Goal: Use online tool/utility: Utilize a website feature to perform a specific function

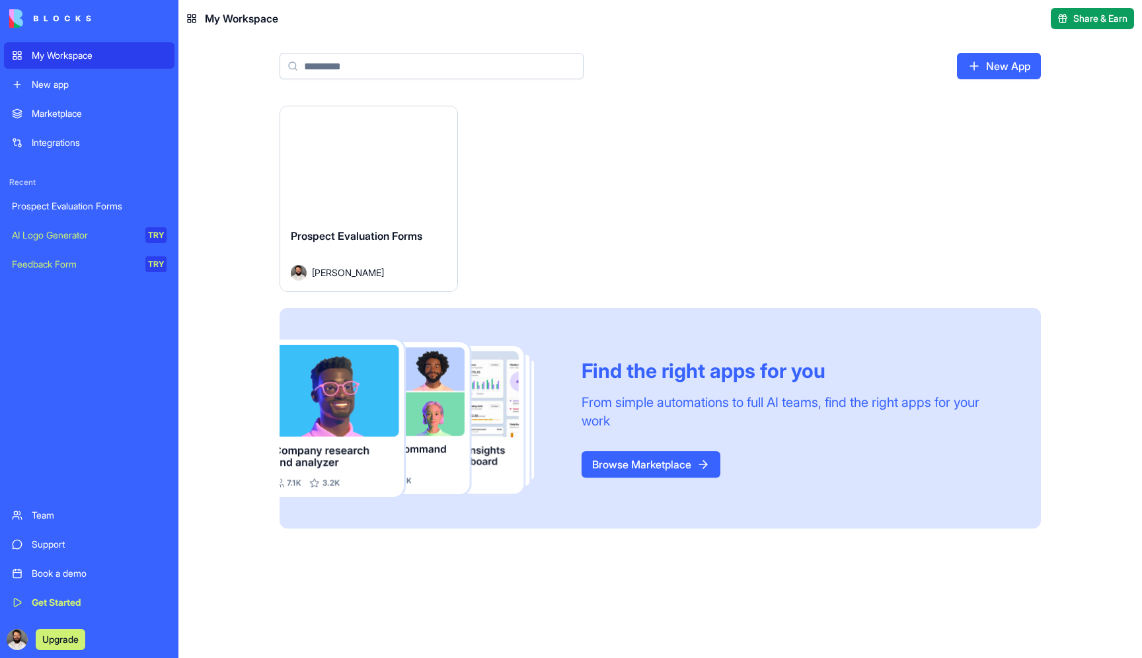
click at [93, 89] on div "New app" at bounding box center [99, 84] width 135 height 13
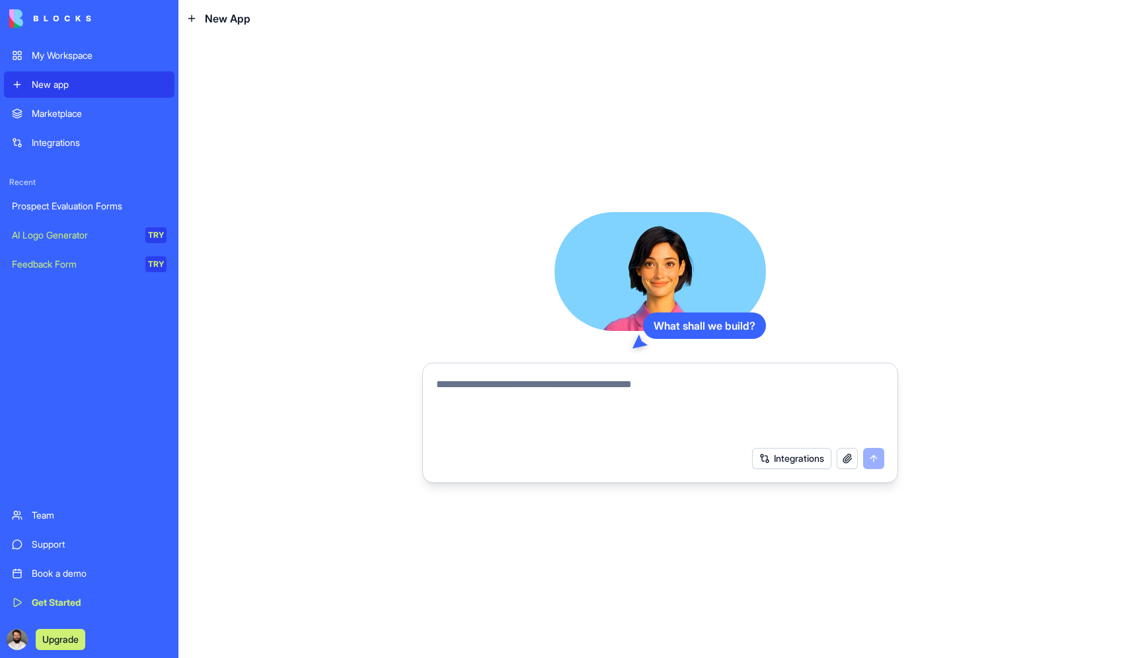
click at [116, 235] on div "AI Logo Generator" at bounding box center [74, 235] width 124 height 13
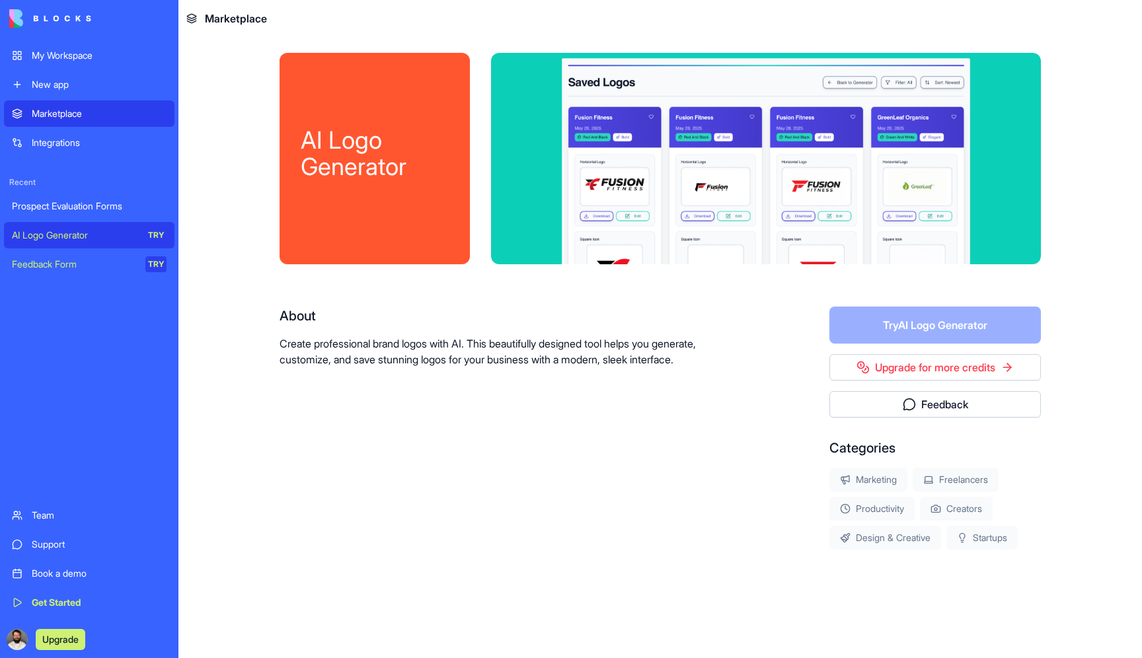
click at [961, 313] on form "Try AI Logo Generator" at bounding box center [934, 325] width 211 height 37
click at [103, 83] on div "New app" at bounding box center [99, 84] width 135 height 13
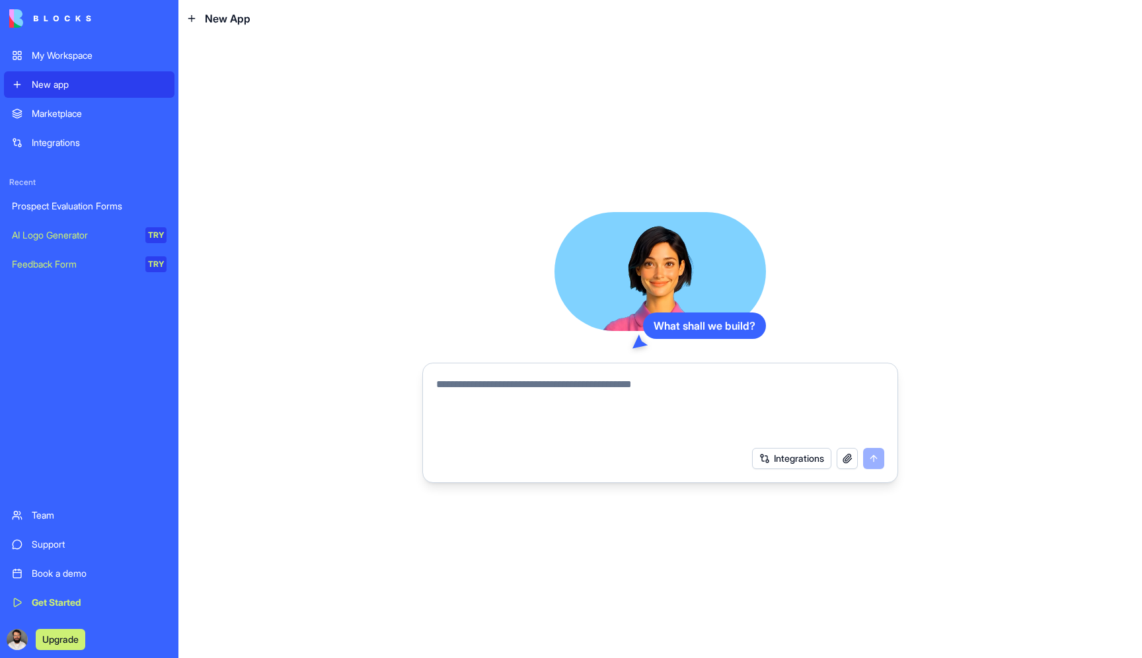
click at [89, 115] on div "Marketplace" at bounding box center [99, 113] width 135 height 13
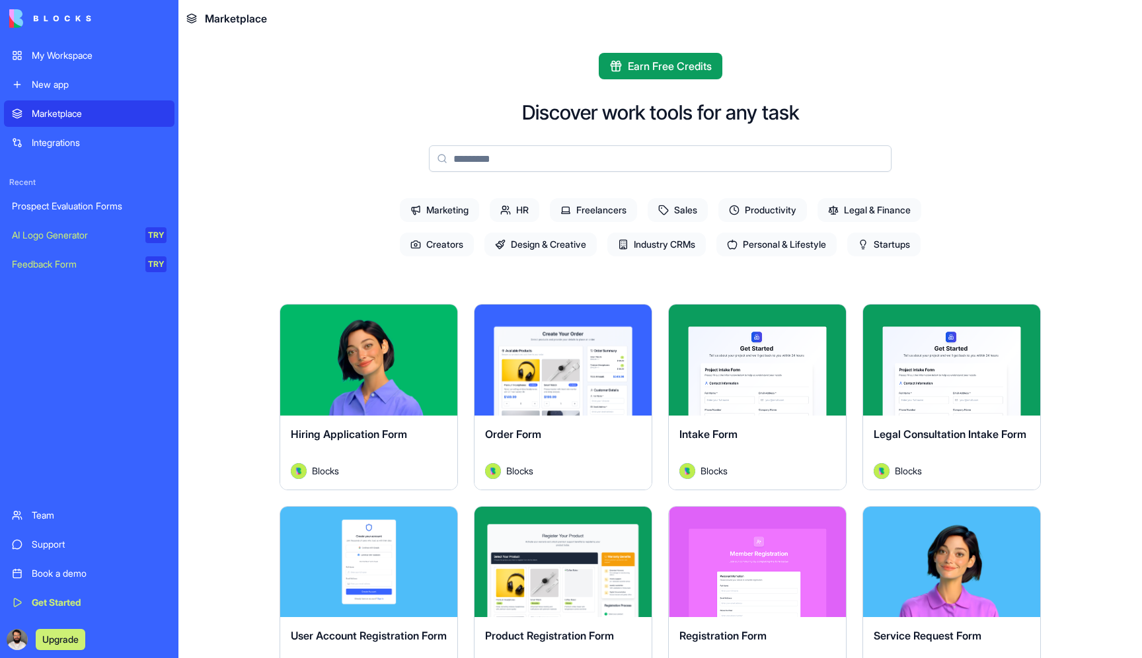
click at [98, 92] on link "New app" at bounding box center [89, 84] width 170 height 26
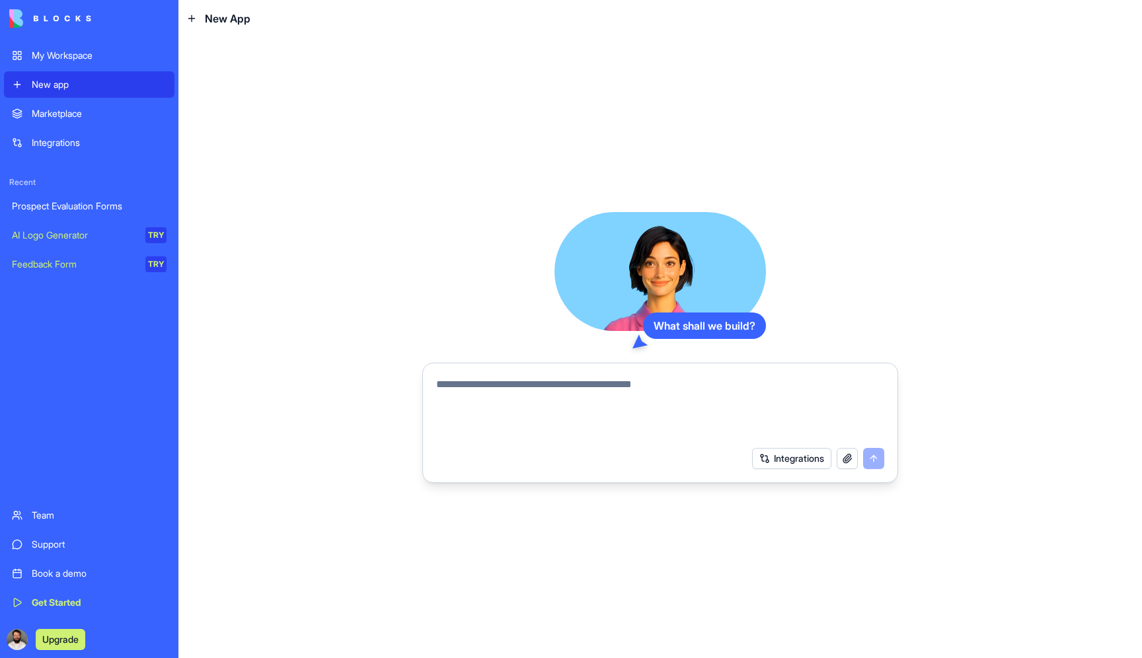
click at [596, 385] on textarea at bounding box center [660, 408] width 448 height 63
